Goal: Check status: Check status

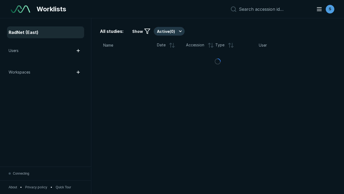
scroll to position [1468, 2239]
